Goal: Find contact information: Find contact information

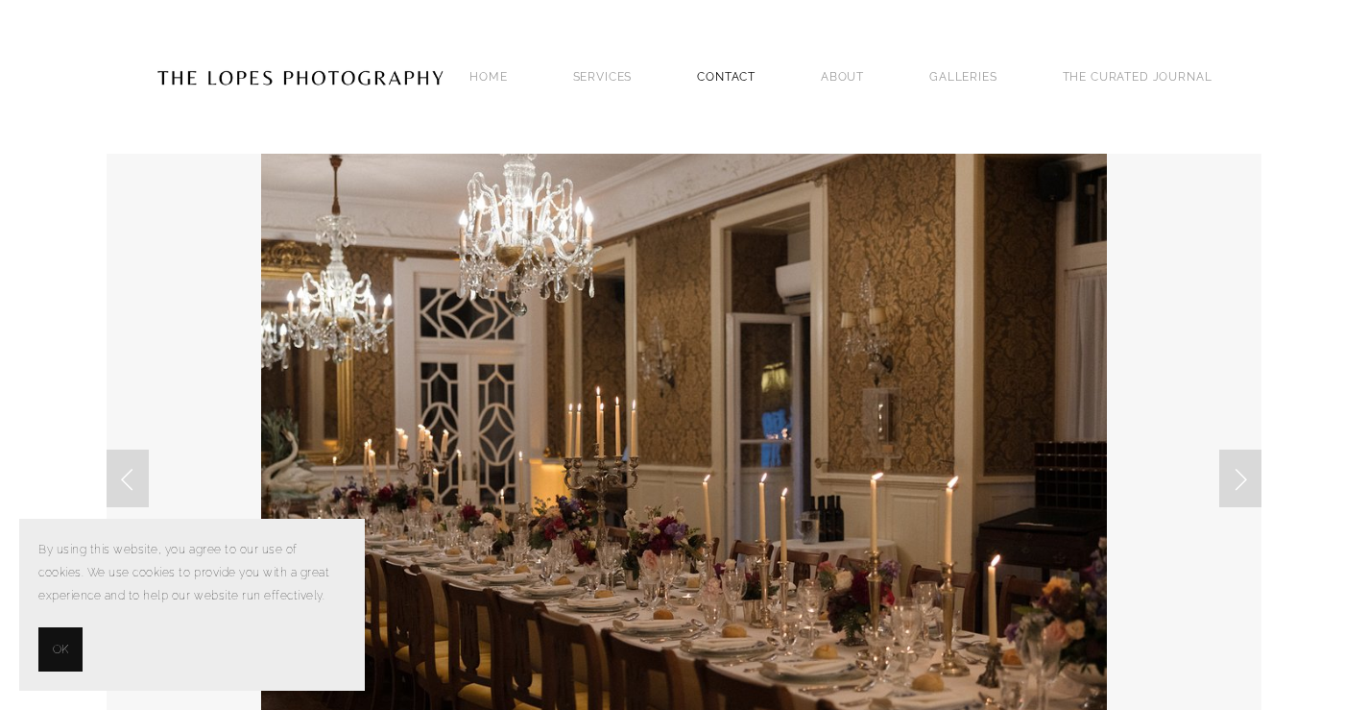
click at [726, 84] on link "Contact" at bounding box center [726, 76] width 59 height 26
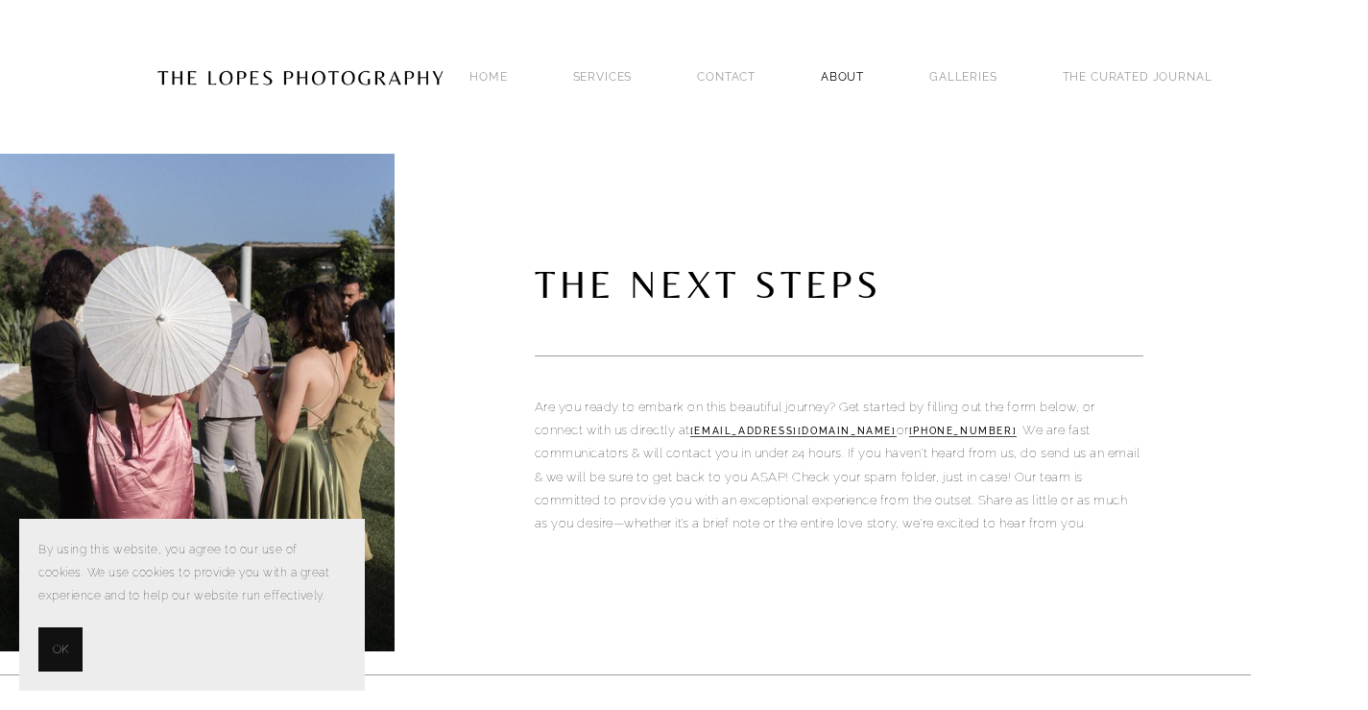
click at [864, 66] on link "ABOUT" at bounding box center [842, 76] width 43 height 26
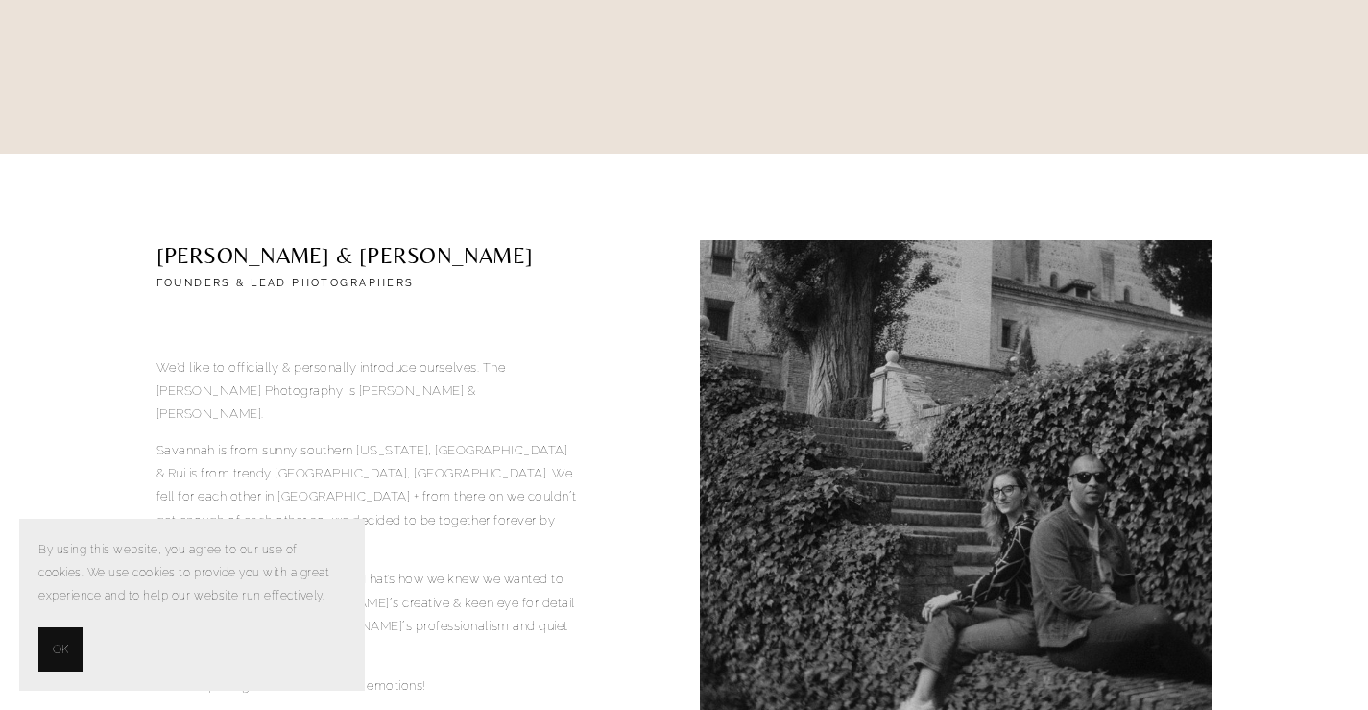
scroll to position [504, 0]
